Goal: Navigation & Orientation: Find specific page/section

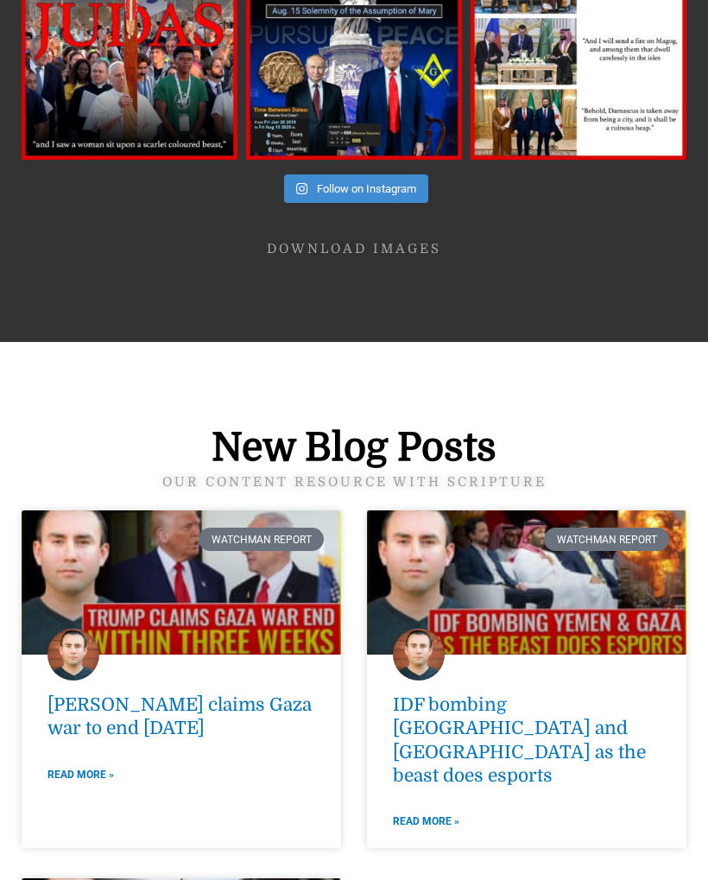
scroll to position [5953, 0]
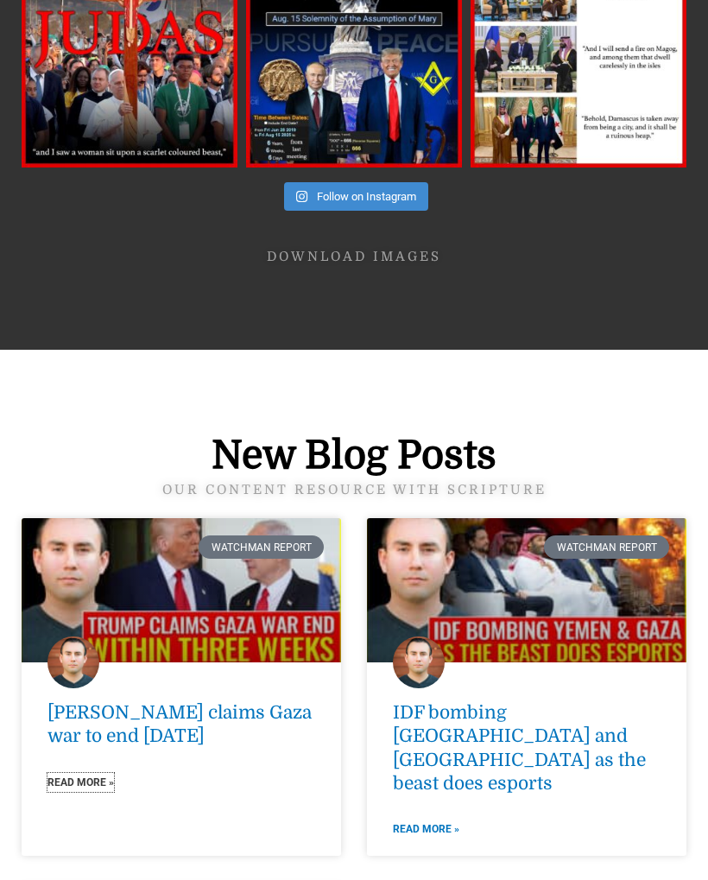
click at [78, 773] on link "Read More »" at bounding box center [81, 782] width 67 height 19
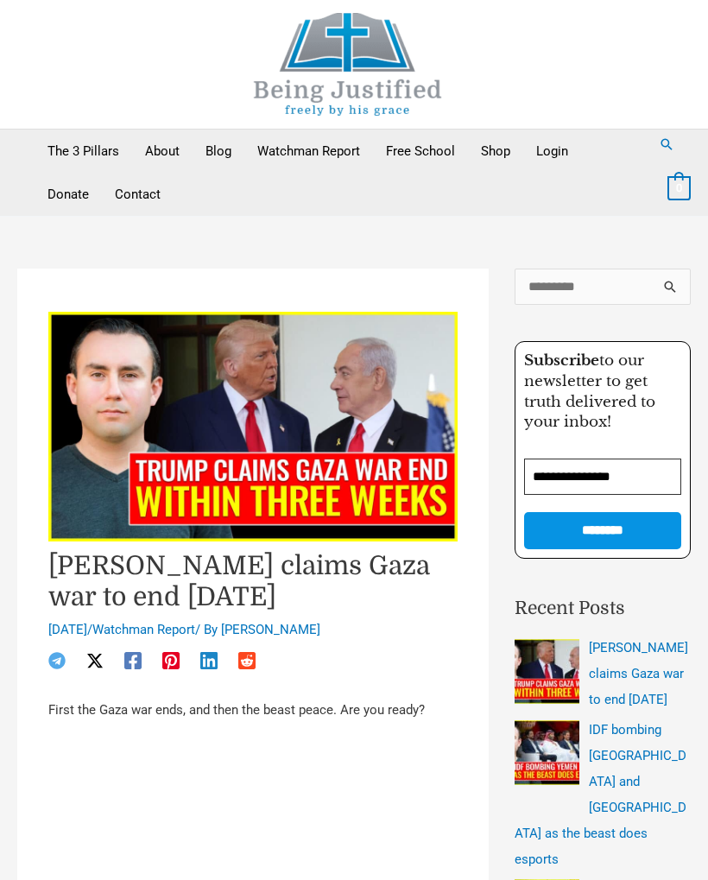
click at [162, 155] on link "About" at bounding box center [162, 151] width 60 height 43
click at [229, 147] on link "Blog" at bounding box center [219, 151] width 52 height 43
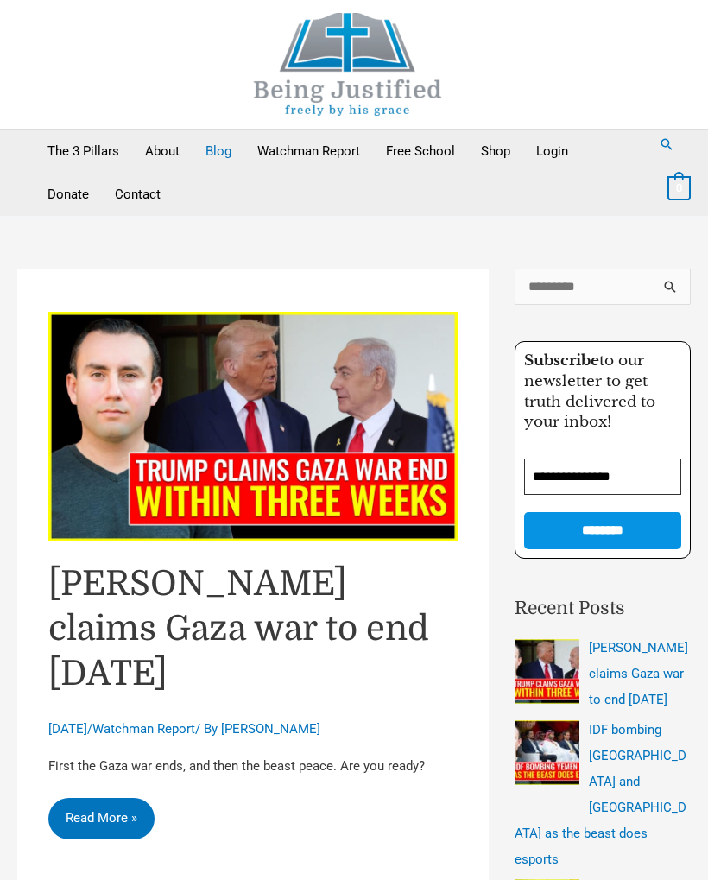
click at [320, 149] on link "Watchman Report" at bounding box center [308, 151] width 129 height 43
